Goal: Task Accomplishment & Management: Manage account settings

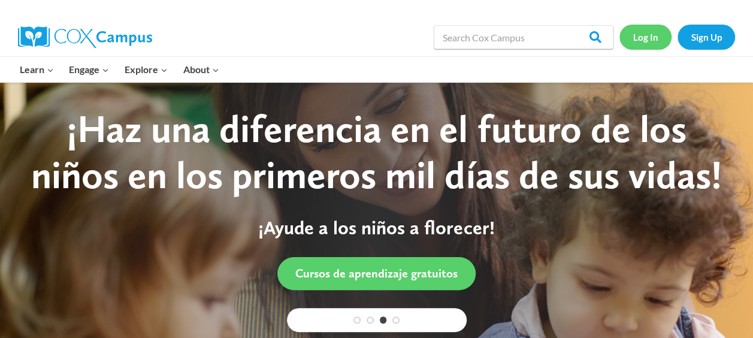
click at [652, 35] on link "Log In" at bounding box center [645, 37] width 52 height 25
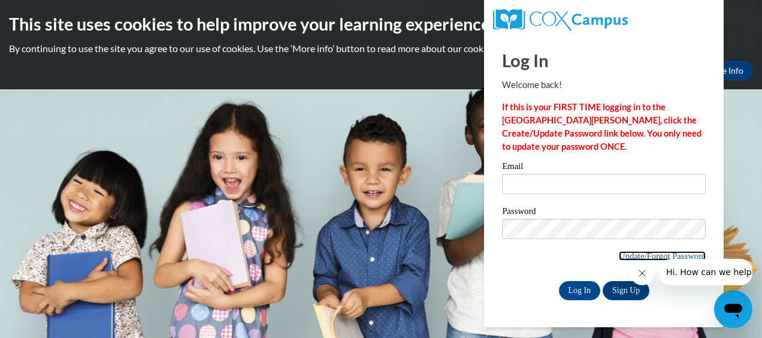
click at [624, 256] on link "Update/Forgot Password" at bounding box center [662, 256] width 87 height 10
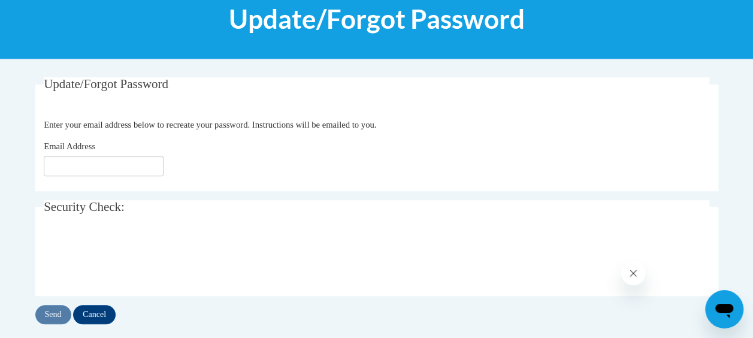
scroll to position [168, 0]
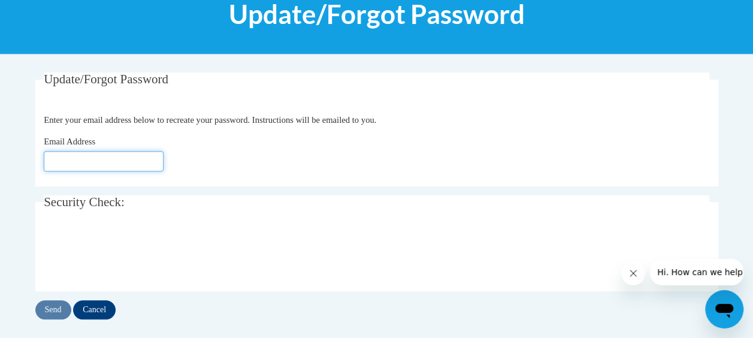
click at [93, 151] on input "Email Address" at bounding box center [104, 161] width 120 height 20
type input "[EMAIL_ADDRESS][DOMAIN_NAME]"
click at [60, 312] on input "Send" at bounding box center [53, 309] width 36 height 19
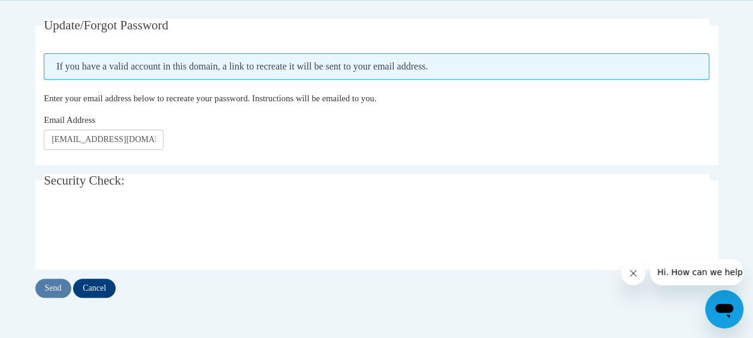
scroll to position [223, 0]
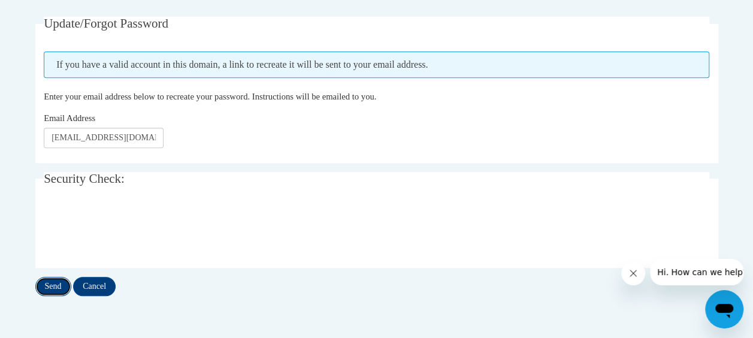
click at [48, 283] on input "Send" at bounding box center [53, 286] width 36 height 19
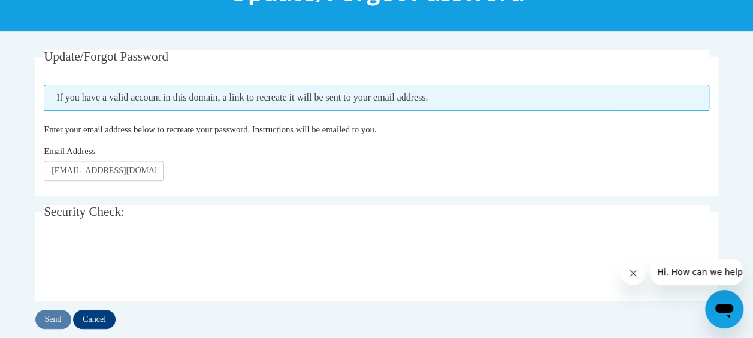
scroll to position [198, 0]
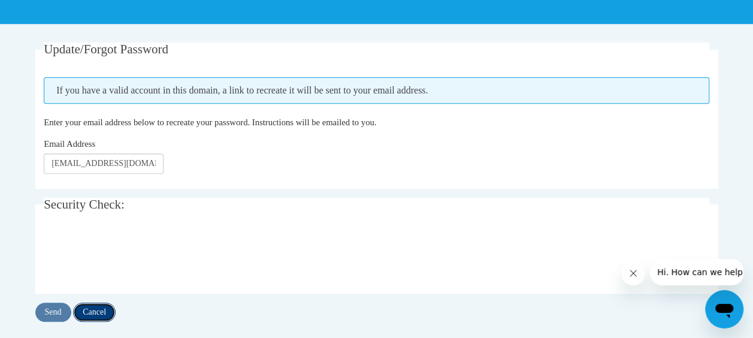
click at [104, 312] on input "Cancel" at bounding box center [94, 312] width 43 height 19
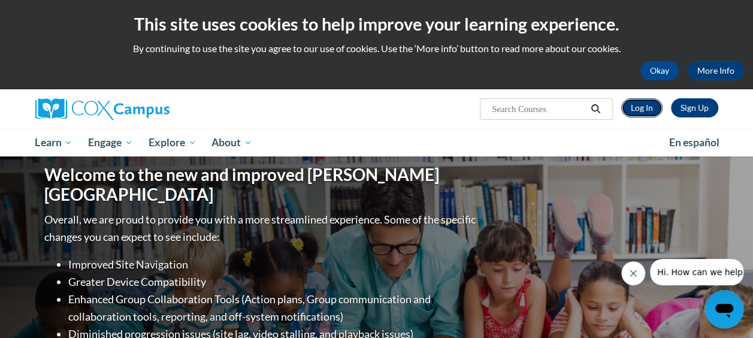
click at [646, 110] on link "Log In" at bounding box center [641, 107] width 41 height 19
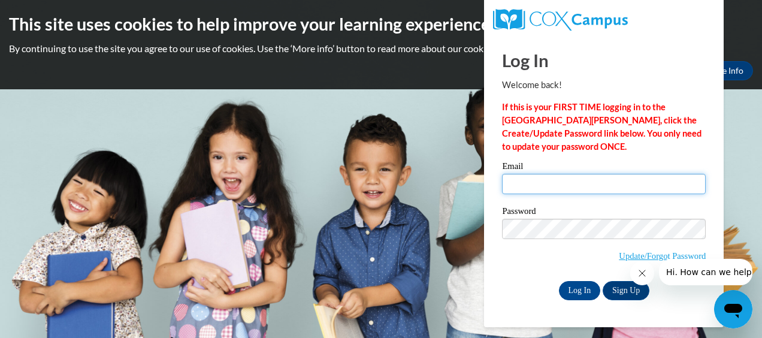
click at [585, 182] on input "Email" at bounding box center [604, 184] width 204 height 20
type input "[EMAIL_ADDRESS][DOMAIN_NAME]"
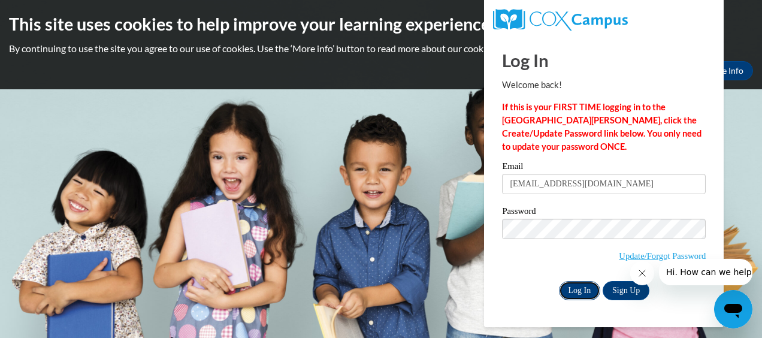
click at [580, 292] on input "Log In" at bounding box center [580, 290] width 42 height 19
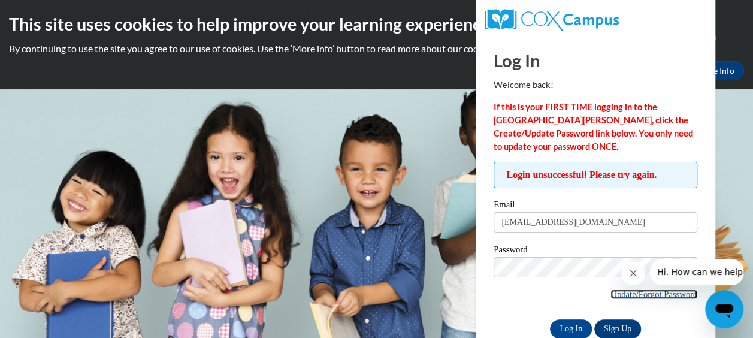
click at [651, 290] on link "Update/Forgot Password" at bounding box center [653, 294] width 87 height 10
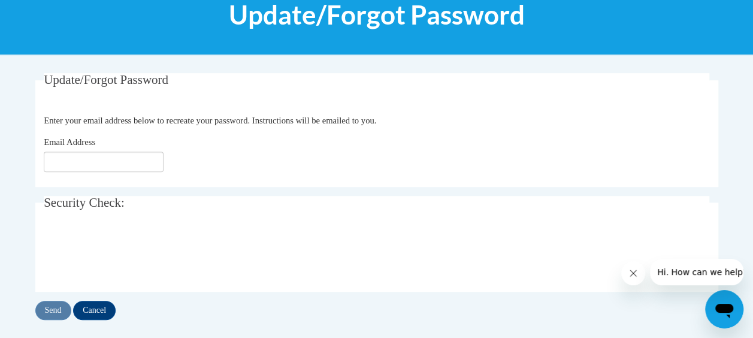
scroll to position [168, 0]
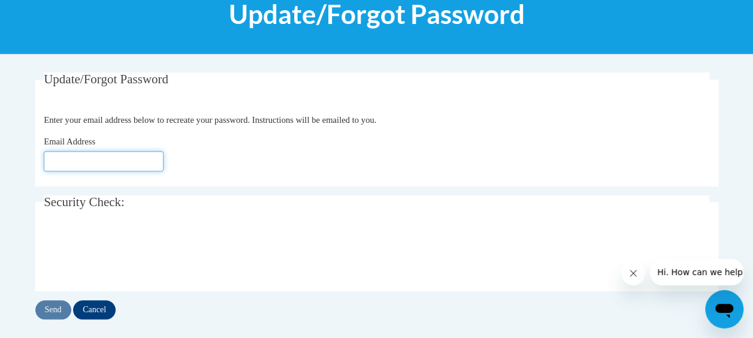
click at [105, 159] on input "Email Address" at bounding box center [104, 161] width 120 height 20
type input "brandyb@ymcaatlanta.org"
click at [62, 306] on input "Send" at bounding box center [53, 309] width 36 height 19
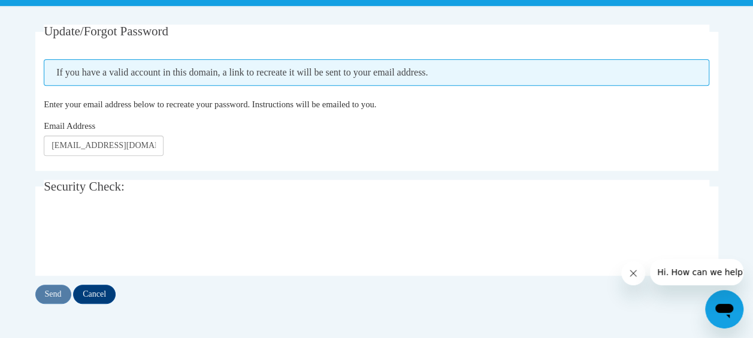
scroll to position [240, 0]
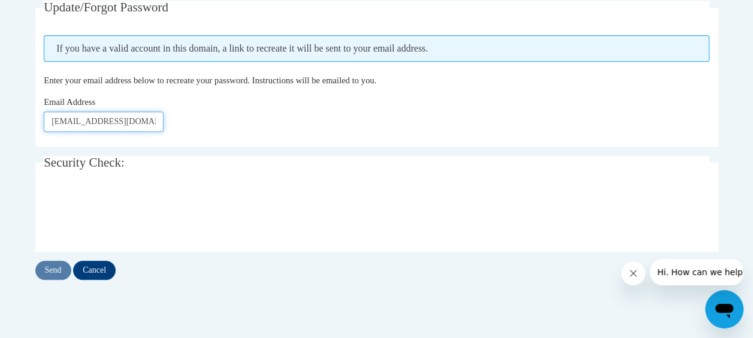
click at [148, 125] on input "[EMAIL_ADDRESS][DOMAIN_NAME]" at bounding box center [104, 121] width 120 height 20
type input "b"
click at [148, 125] on input "Email Address" at bounding box center [104, 121] width 120 height 20
type input "brandy19brown13@gmail.com"
click at [54, 266] on input "Send" at bounding box center [53, 270] width 36 height 19
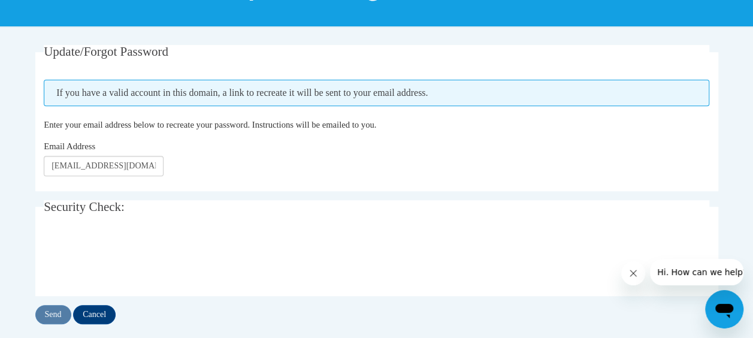
scroll to position [201, 0]
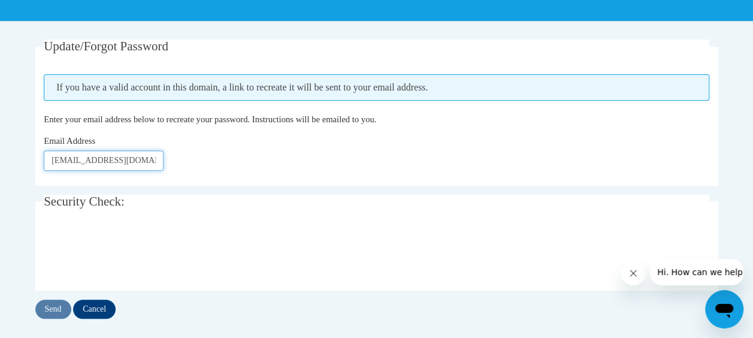
click at [145, 161] on input "brandy19brown13@gmail.com" at bounding box center [104, 160] width 120 height 20
click at [158, 164] on input "brandy19brown13@gmail.com" at bounding box center [104, 160] width 120 height 20
click at [158, 163] on input "brandy19brown13@gmail.com" at bounding box center [104, 160] width 120 height 20
click at [158, 163] on input "[EMAIL_ADDRESS][DOMAIN_NAME]" at bounding box center [104, 160] width 120 height 20
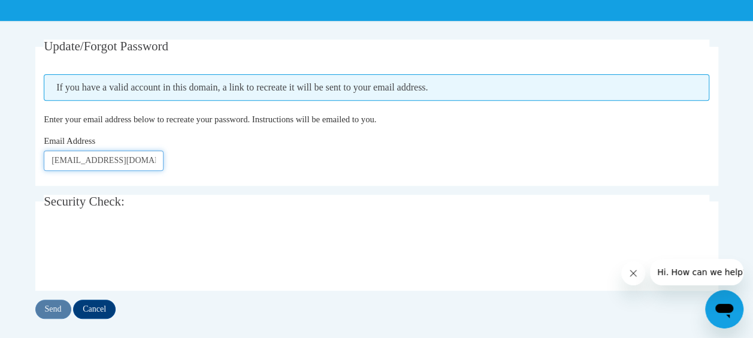
click at [155, 162] on input "brandy19brown13@gmail.com" at bounding box center [104, 160] width 120 height 20
click at [150, 157] on input "brandy19brown13@gmail.com" at bounding box center [104, 160] width 120 height 20
click at [144, 146] on div "Email Address om" at bounding box center [377, 152] width 666 height 37
click at [138, 161] on input "om" at bounding box center [104, 160] width 120 height 20
type input "o"
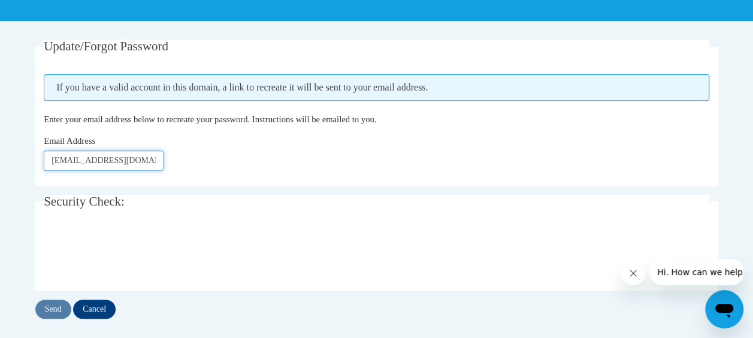
type input "Brandyb@ymcaatlanta.org"
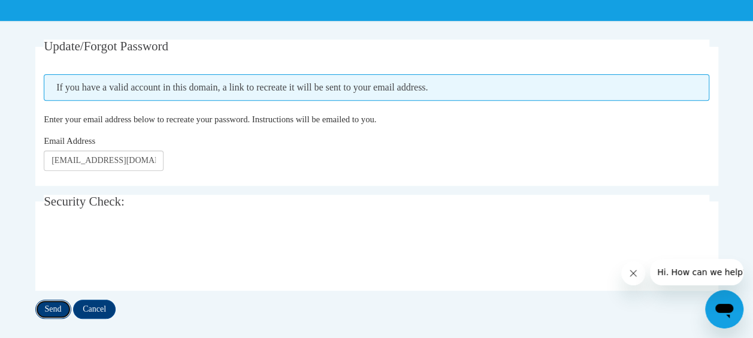
click at [53, 306] on input "Send" at bounding box center [53, 309] width 36 height 19
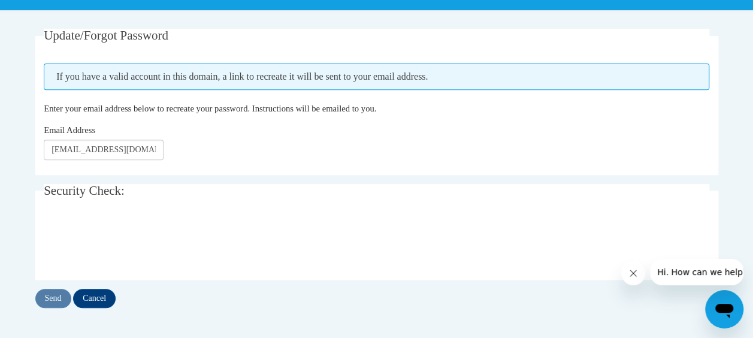
scroll to position [216, 0]
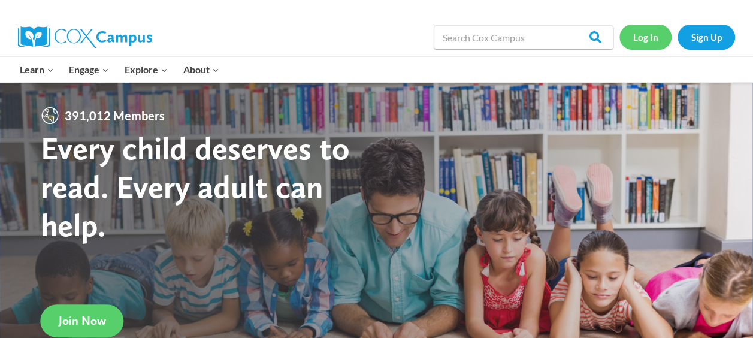
click at [650, 40] on link "Log In" at bounding box center [645, 37] width 52 height 25
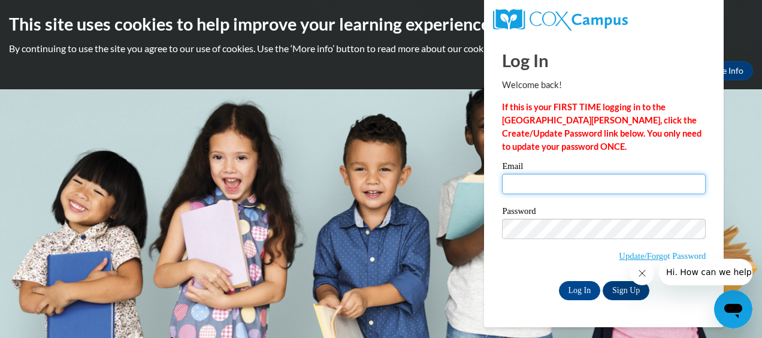
click at [611, 191] on input "Email" at bounding box center [604, 184] width 204 height 20
type input "[EMAIL_ADDRESS][DOMAIN_NAME]"
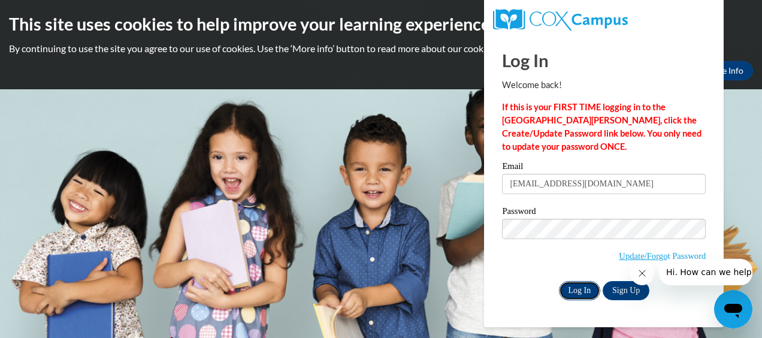
click at [570, 289] on input "Log In" at bounding box center [580, 290] width 42 height 19
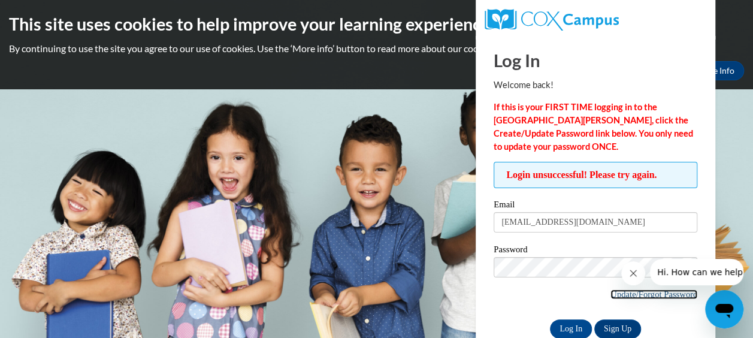
click at [672, 294] on link "Update/Forgot Password" at bounding box center [653, 294] width 87 height 10
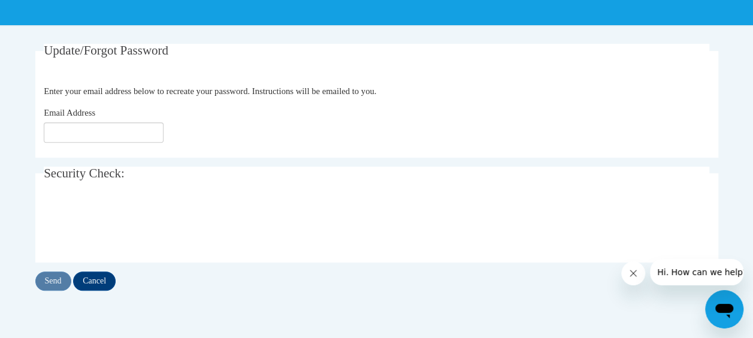
scroll to position [199, 0]
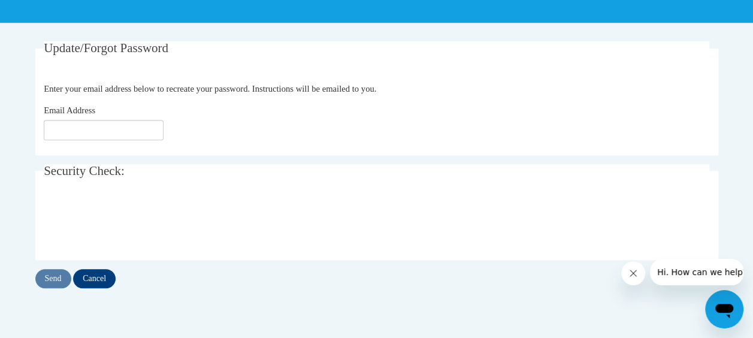
click at [354, 297] on div "Update/Forgot Password Please enter your email address Enter your email address…" at bounding box center [376, 176] width 701 height 271
click at [97, 270] on input "Cancel" at bounding box center [94, 278] width 43 height 19
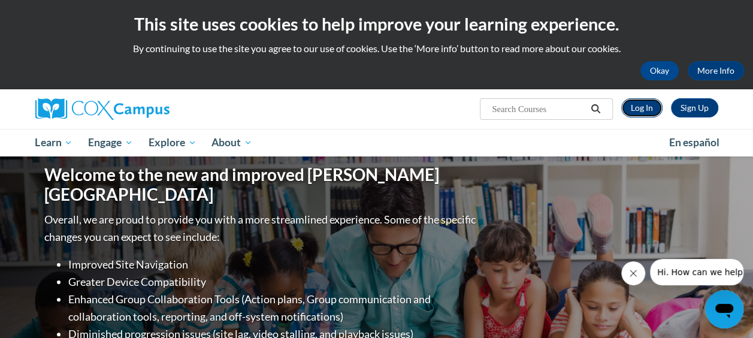
click at [649, 103] on link "Log In" at bounding box center [641, 107] width 41 height 19
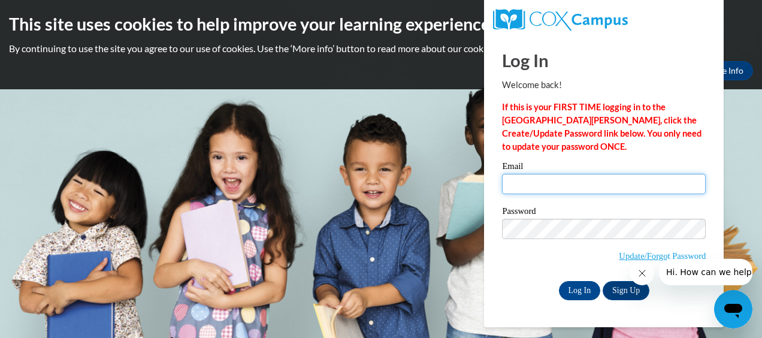
click at [629, 188] on input "Email" at bounding box center [604, 184] width 204 height 20
type input "[EMAIL_ADDRESS][DOMAIN_NAME]"
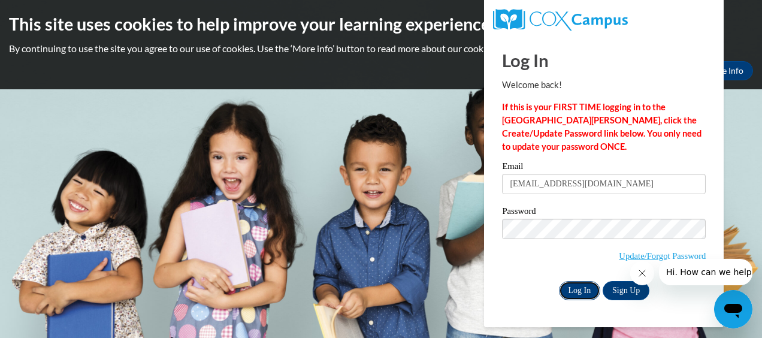
click at [590, 286] on input "Log In" at bounding box center [580, 290] width 42 height 19
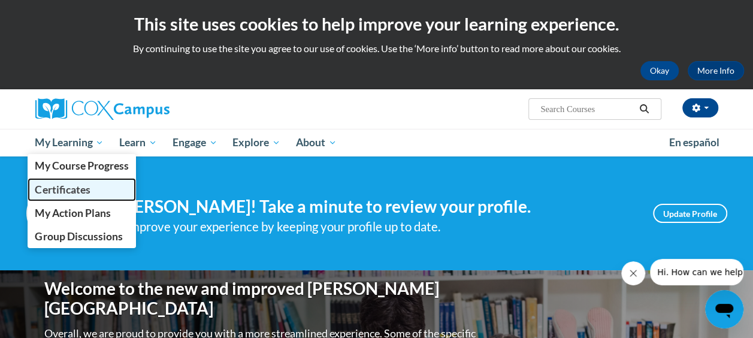
click at [86, 191] on span "Certificates" at bounding box center [62, 189] width 55 height 13
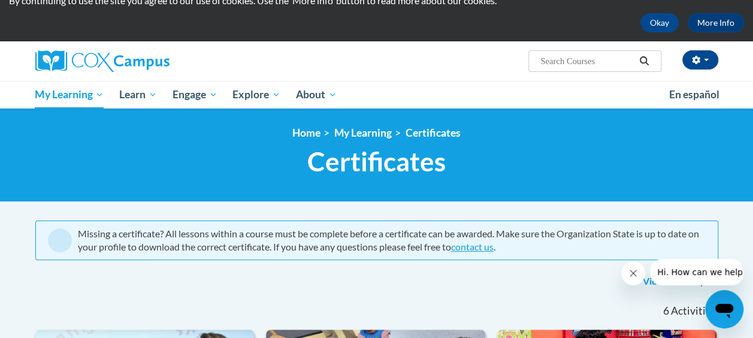
scroll to position [44, 0]
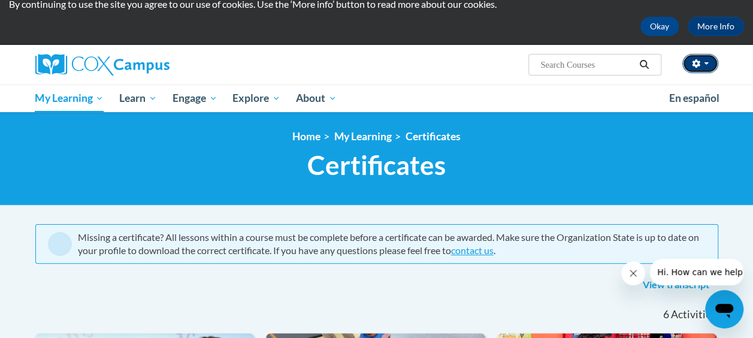
click at [710, 56] on button "button" at bounding box center [700, 63] width 36 height 19
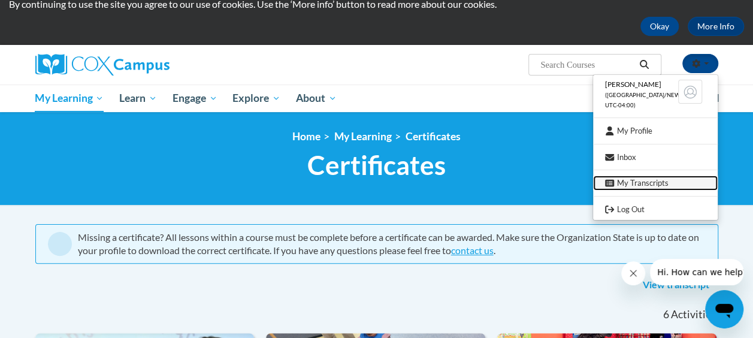
click at [682, 185] on link "My Transcripts" at bounding box center [655, 183] width 125 height 15
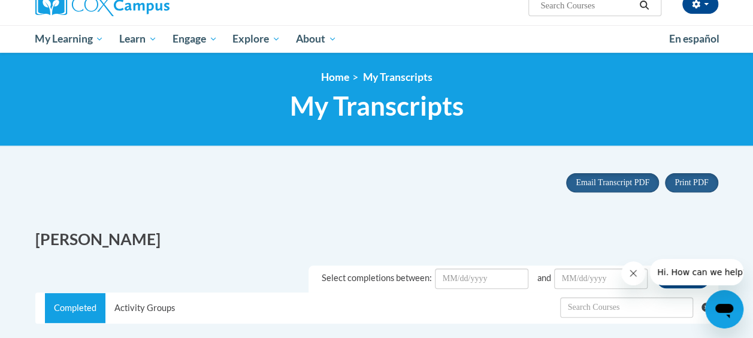
scroll to position [56, 0]
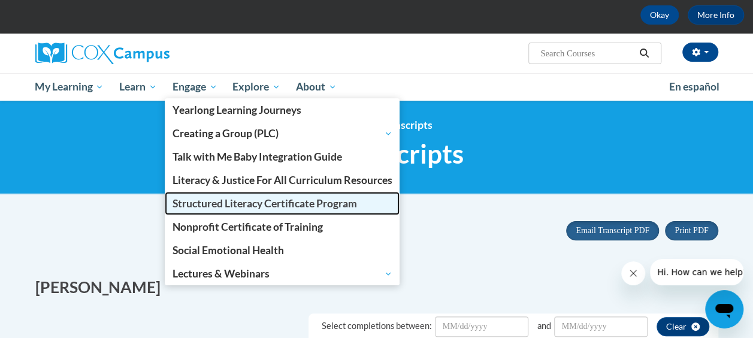
click at [237, 204] on span "Structured Literacy Certificate Program" at bounding box center [265, 203] width 185 height 13
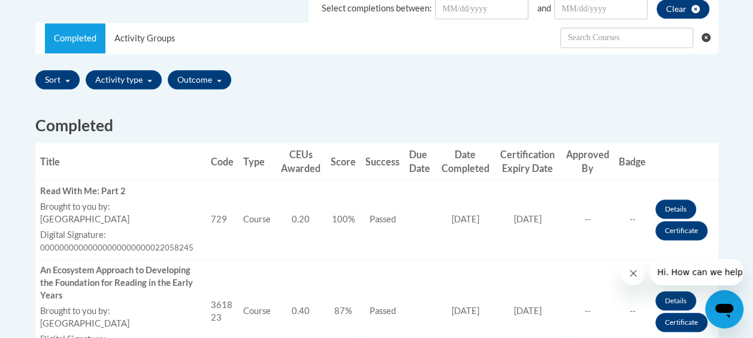
scroll to position [380, 0]
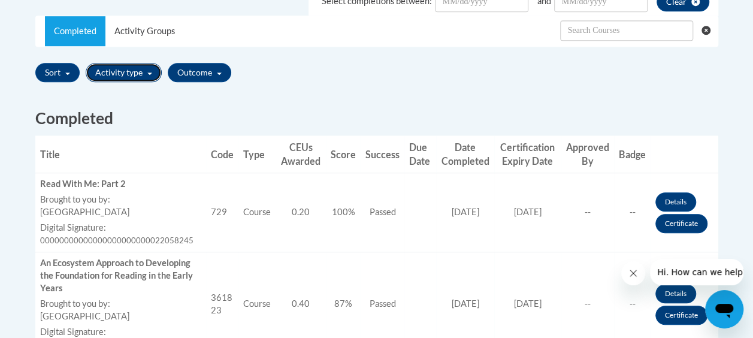
click at [146, 69] on button "Activity type" at bounding box center [124, 72] width 76 height 19
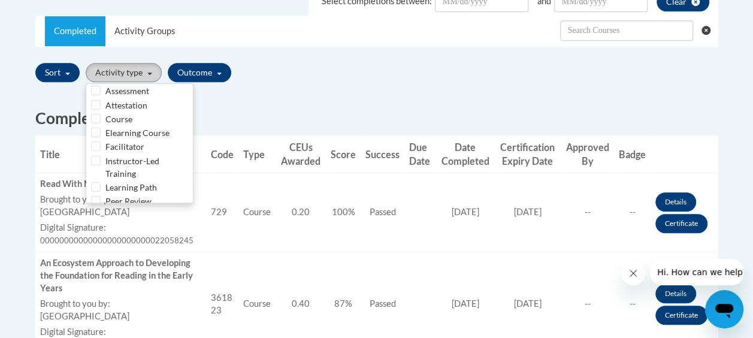
scroll to position [0, 0]
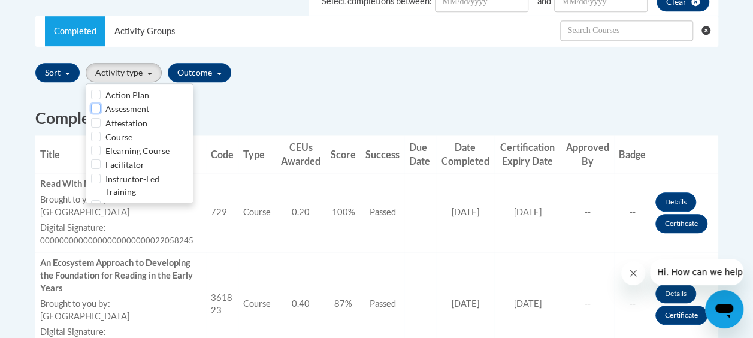
click at [96, 107] on input "Assessment" at bounding box center [96, 109] width 10 height 10
checkbox input "true"
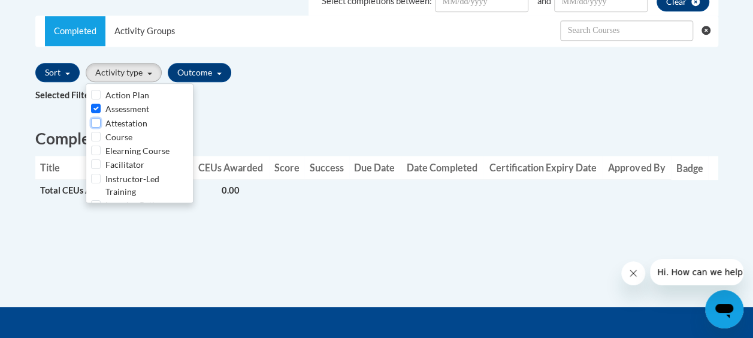
click at [93, 122] on input "Attestation" at bounding box center [96, 123] width 10 height 10
checkbox input "true"
click at [93, 111] on input "Assessment" at bounding box center [96, 109] width 10 height 10
checkbox input "false"
click at [96, 133] on input "Course" at bounding box center [96, 137] width 10 height 10
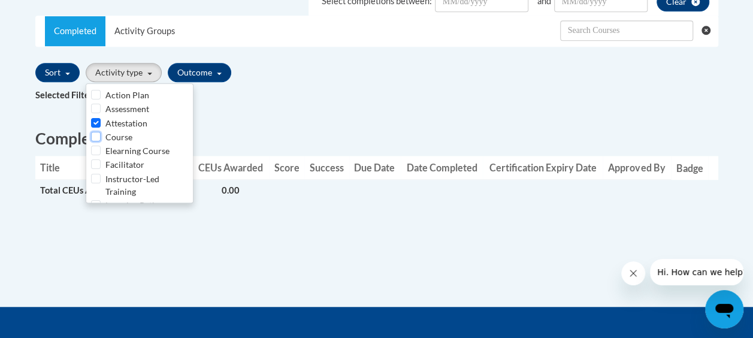
checkbox input "true"
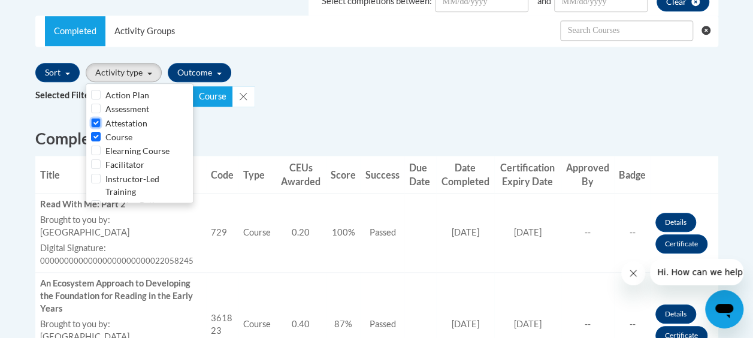
click at [93, 121] on input "Attestation" at bounding box center [96, 123] width 10 height 10
checkbox input "false"
click at [94, 93] on input "Action Plan" at bounding box center [96, 95] width 10 height 10
checkbox input "true"
click at [96, 141] on div "Course" at bounding box center [139, 137] width 97 height 13
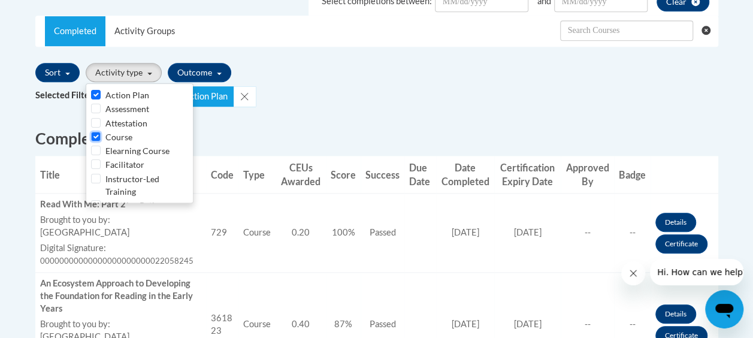
click at [96, 134] on input "Course" at bounding box center [96, 137] width 10 height 10
checkbox input "false"
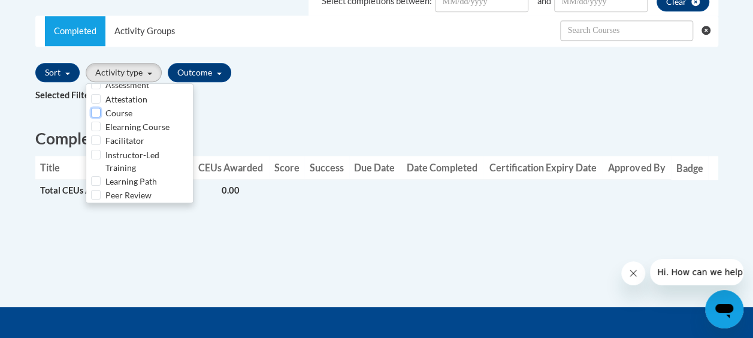
scroll to position [42, 0]
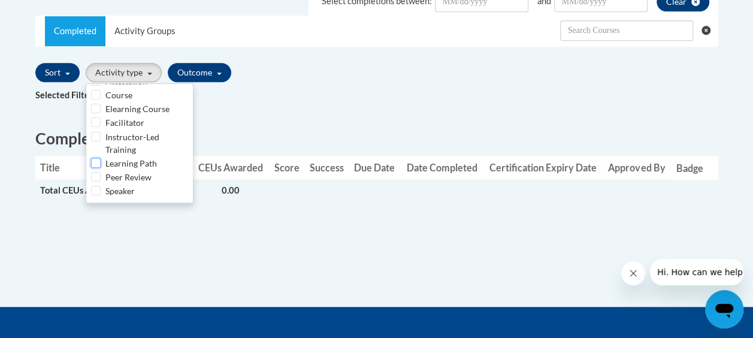
click at [99, 164] on input "Learning Path" at bounding box center [96, 163] width 10 height 10
checkbox input "true"
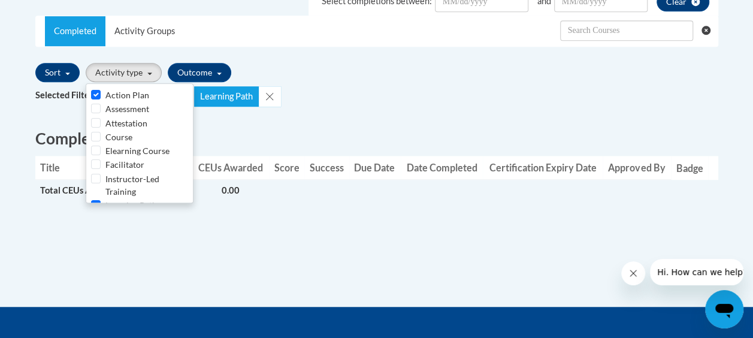
click at [96, 99] on div "Action Plan" at bounding box center [139, 95] width 97 height 13
click at [96, 95] on input "Action Plan" at bounding box center [96, 95] width 10 height 10
checkbox input "false"
click at [98, 138] on input "Course" at bounding box center [96, 137] width 10 height 10
checkbox input "true"
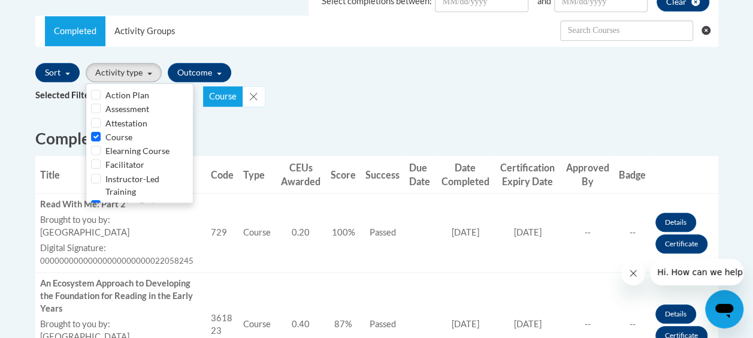
click at [252, 130] on h2 "Completed" at bounding box center [376, 139] width 683 height 22
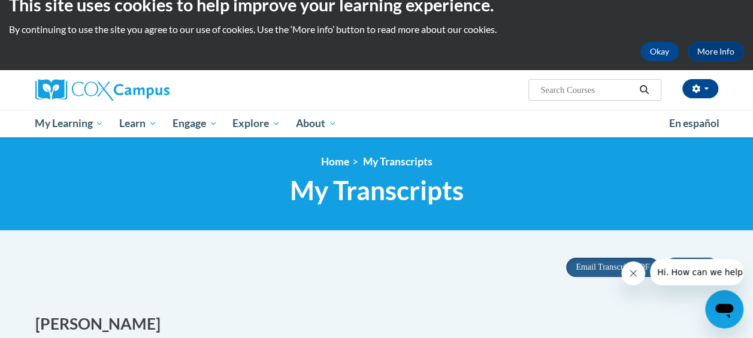
scroll to position [16, 0]
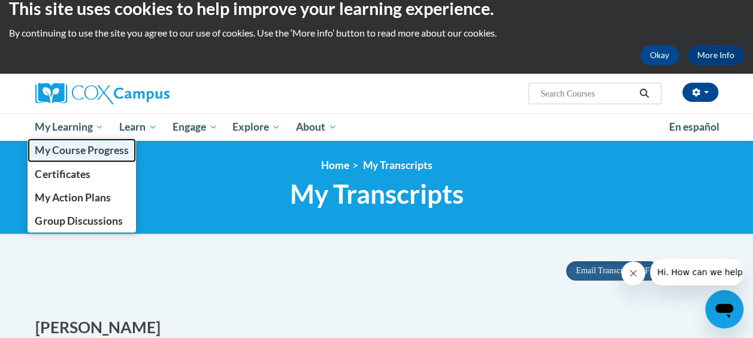
click at [102, 149] on span "My Course Progress" at bounding box center [81, 150] width 93 height 13
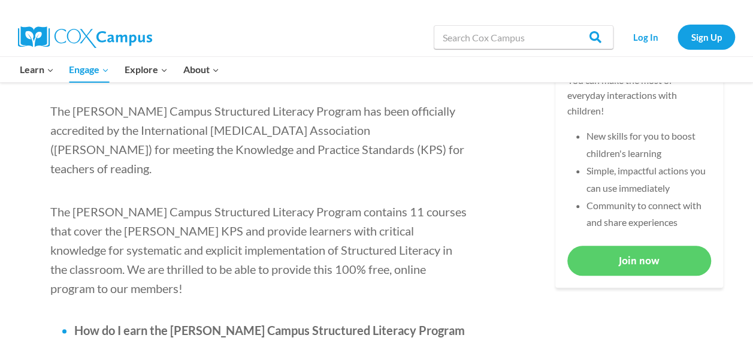
scroll to position [583, 0]
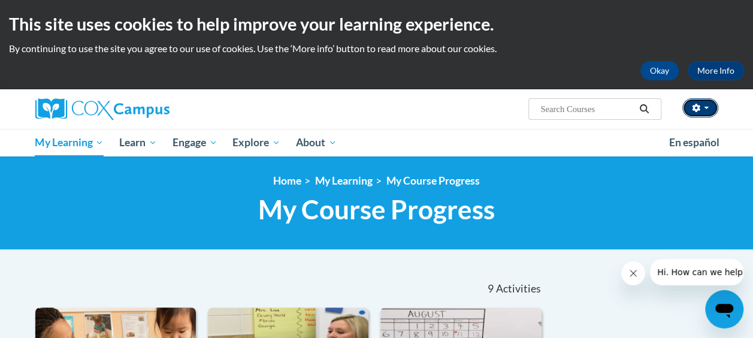
click at [704, 108] on span "button" at bounding box center [706, 108] width 5 height 2
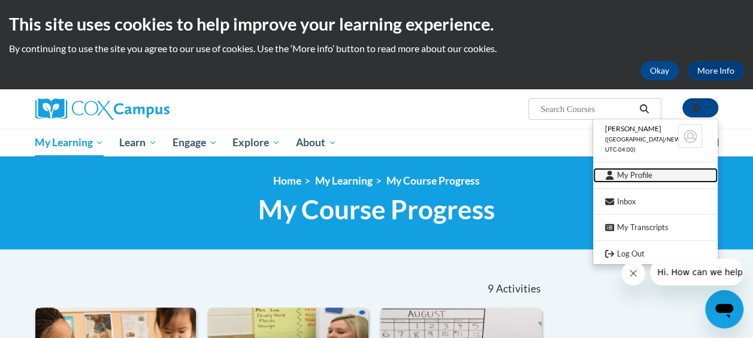
click at [627, 178] on link "My Profile" at bounding box center [655, 175] width 125 height 15
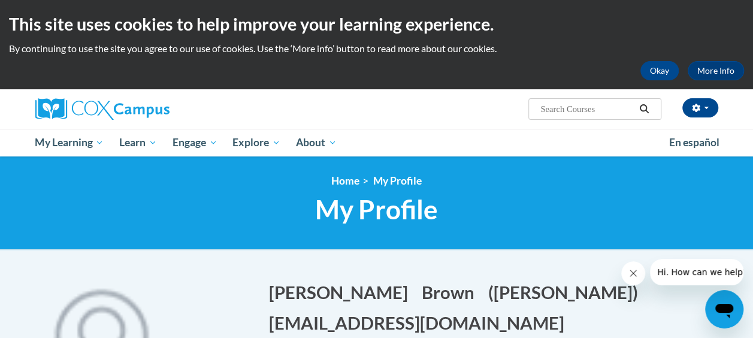
click at [392, 108] on div "Brandy Brown (America/New_York UTC-04:00) My Profile Inbox My Transcripts Log O…" at bounding box center [493, 104] width 467 height 31
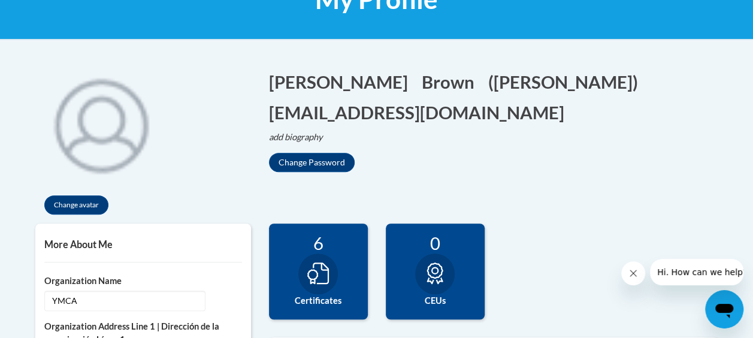
scroll to position [195, 0]
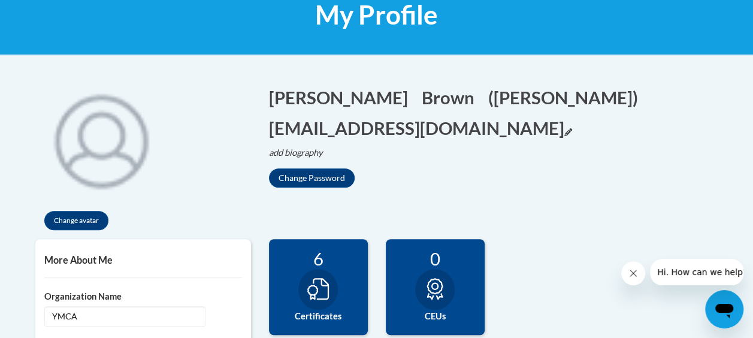
click at [564, 131] on icon "Edit email address" at bounding box center [568, 132] width 8 height 8
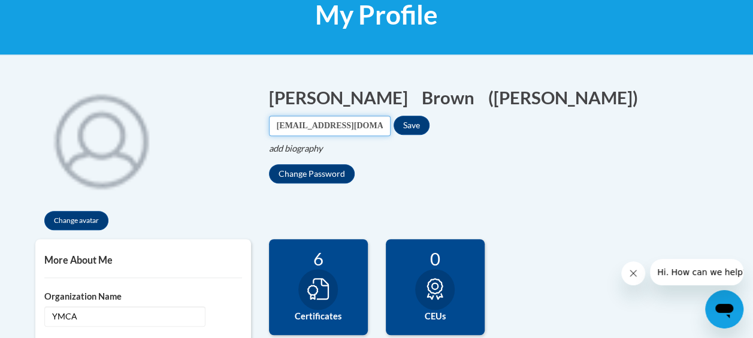
click at [391, 130] on input "brandy19brown13@gmail.com" at bounding box center [330, 126] width 122 height 20
type input "brandyb@ymcaatlanta.org"
click at [419, 124] on button "Save" at bounding box center [412, 125] width 36 height 19
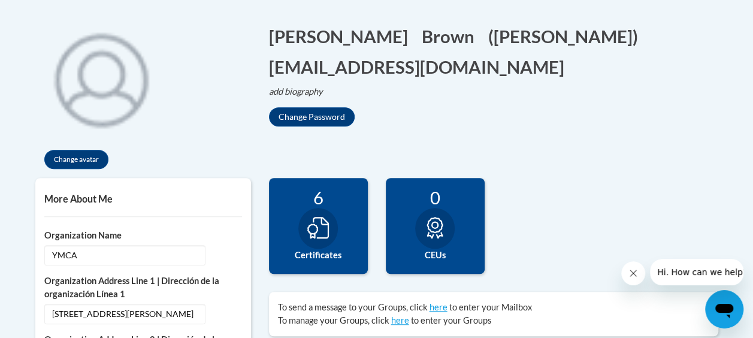
scroll to position [235, 0]
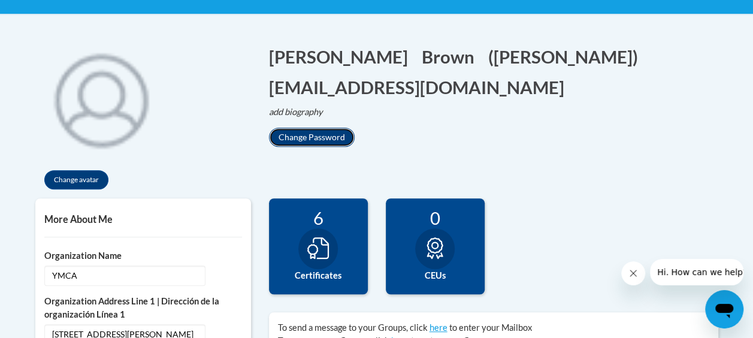
click at [302, 134] on button "Change Password" at bounding box center [312, 137] width 86 height 19
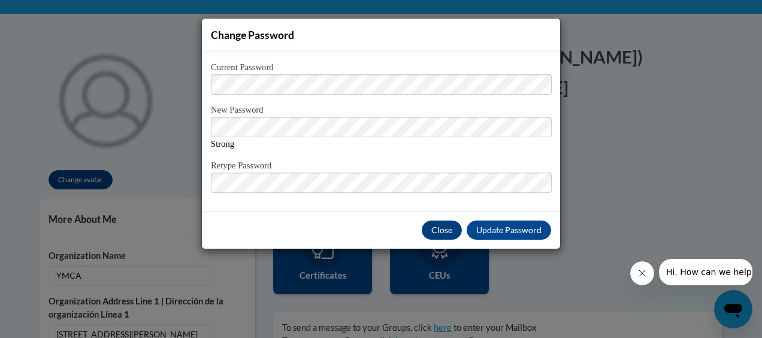
click at [609, 145] on div "Change Password Current Password New Password Strong Retype Password Close Upda…" at bounding box center [381, 169] width 762 height 338
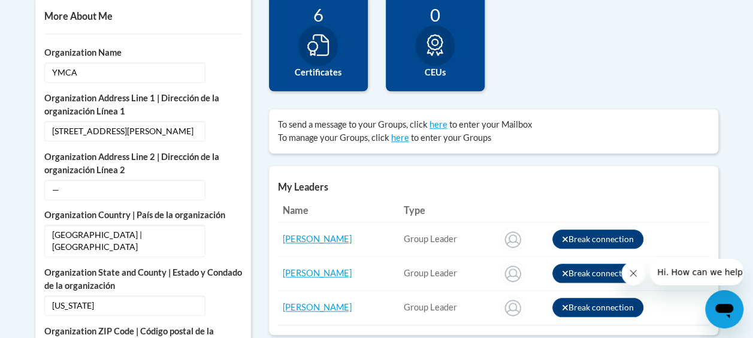
scroll to position [0, 0]
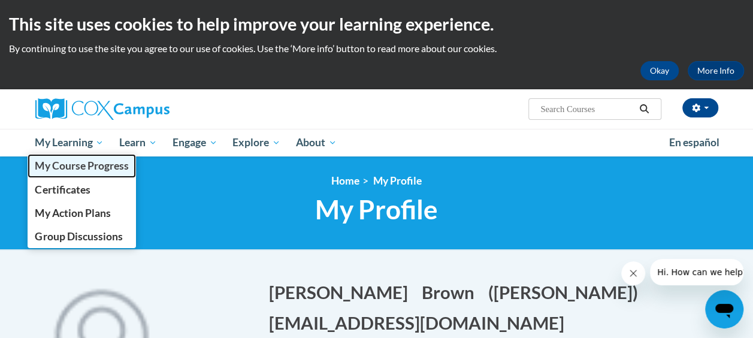
click at [107, 174] on link "My Course Progress" at bounding box center [82, 165] width 109 height 23
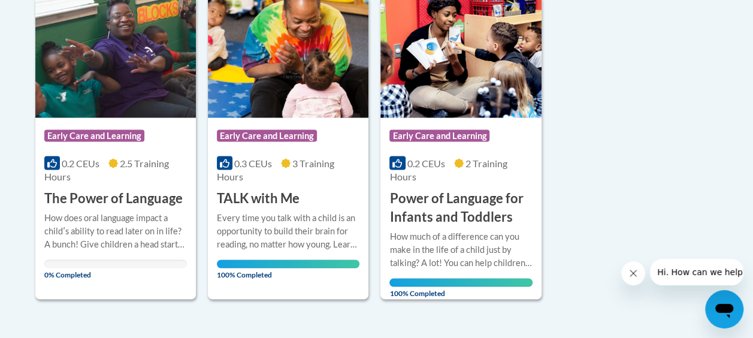
scroll to position [1070, 0]
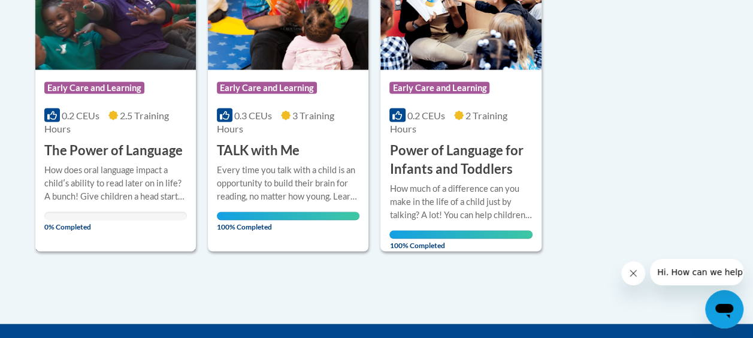
click at [171, 137] on div "Course Category: Early Care and Learning 0.2 CEUs 2.5 Training Hours COURSE The…" at bounding box center [115, 114] width 161 height 90
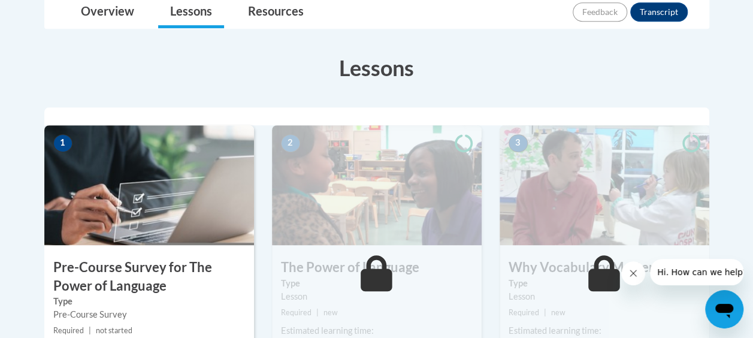
scroll to position [327, 0]
